Goal: Task Accomplishment & Management: Manage account settings

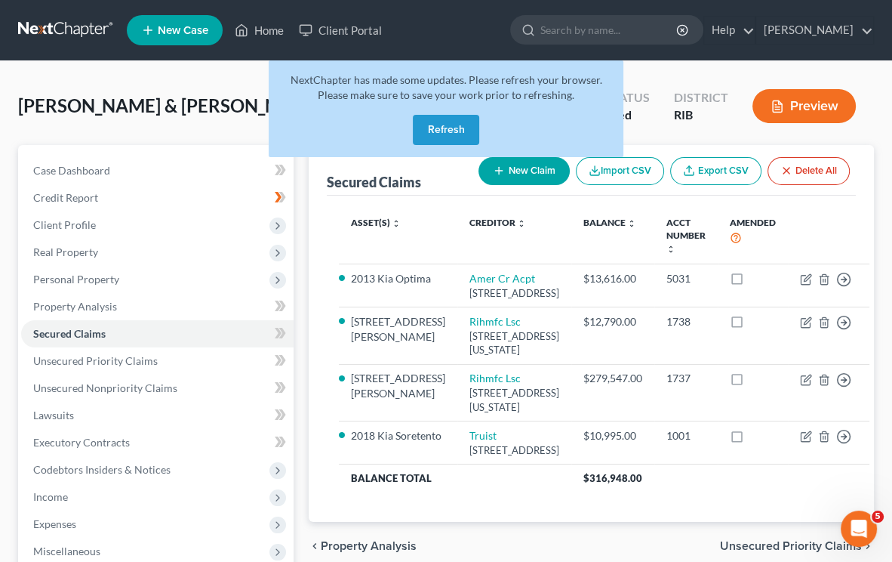
click at [454, 130] on button "Refresh" at bounding box center [446, 130] width 66 height 30
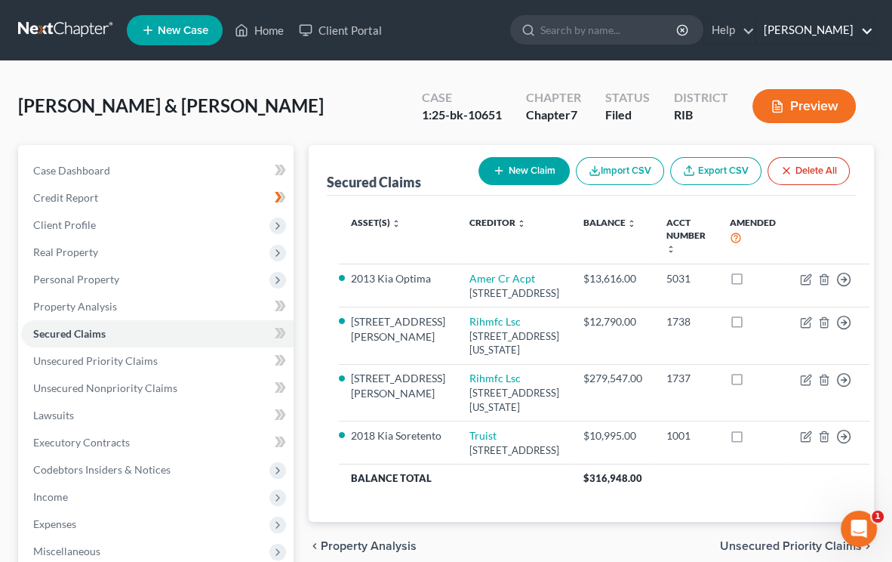
click at [825, 25] on link "[PERSON_NAME]" at bounding box center [814, 30] width 117 height 27
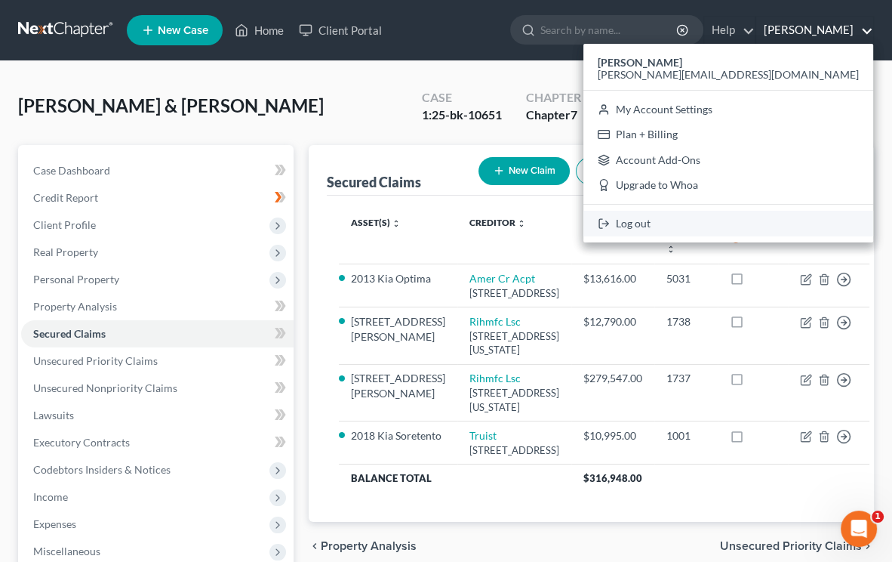
click at [786, 223] on link "Log out" at bounding box center [729, 224] width 290 height 26
